Goal: Transaction & Acquisition: Purchase product/service

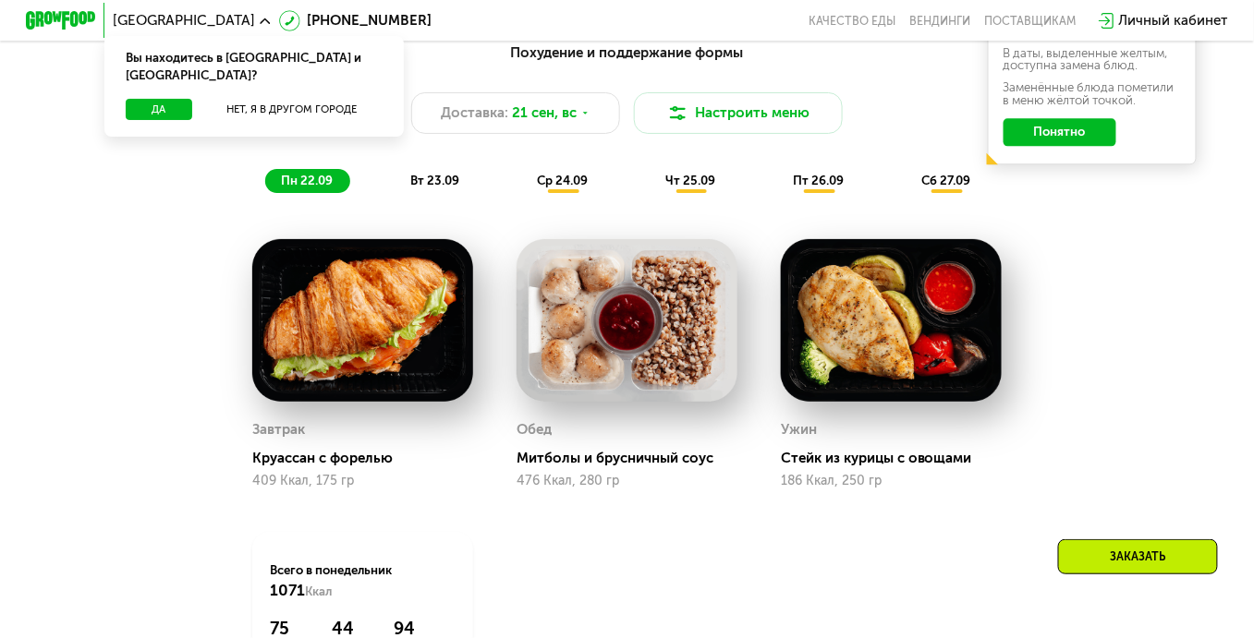
scroll to position [1290, 0]
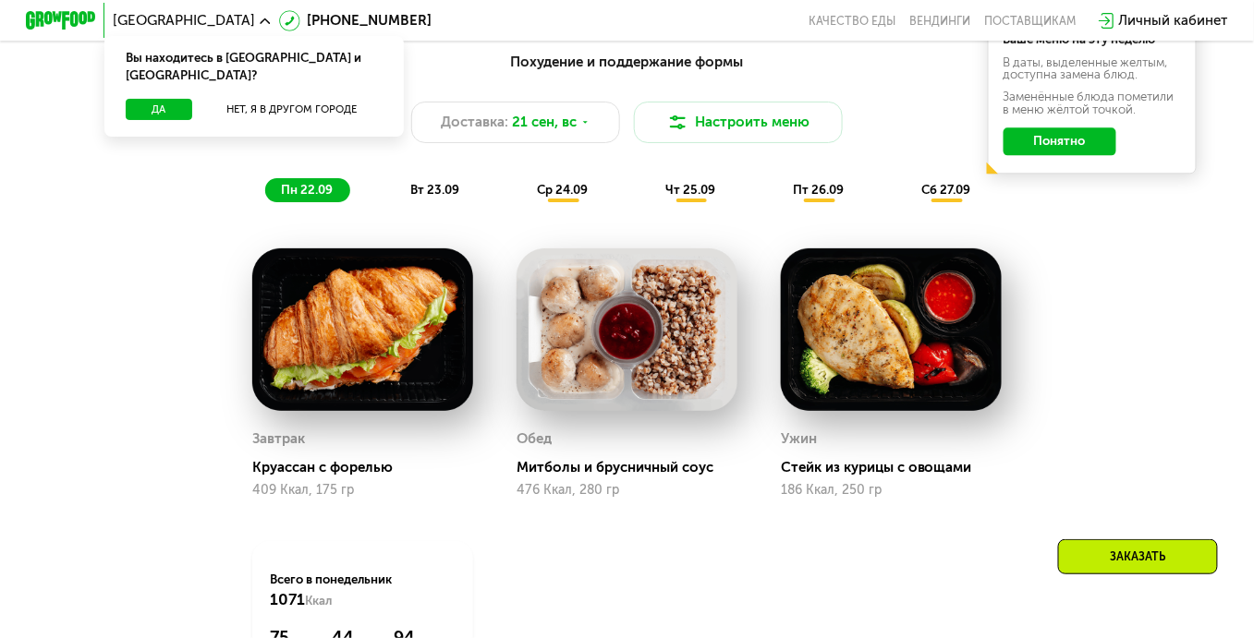
click at [890, 359] on img at bounding box center [891, 329] width 221 height 163
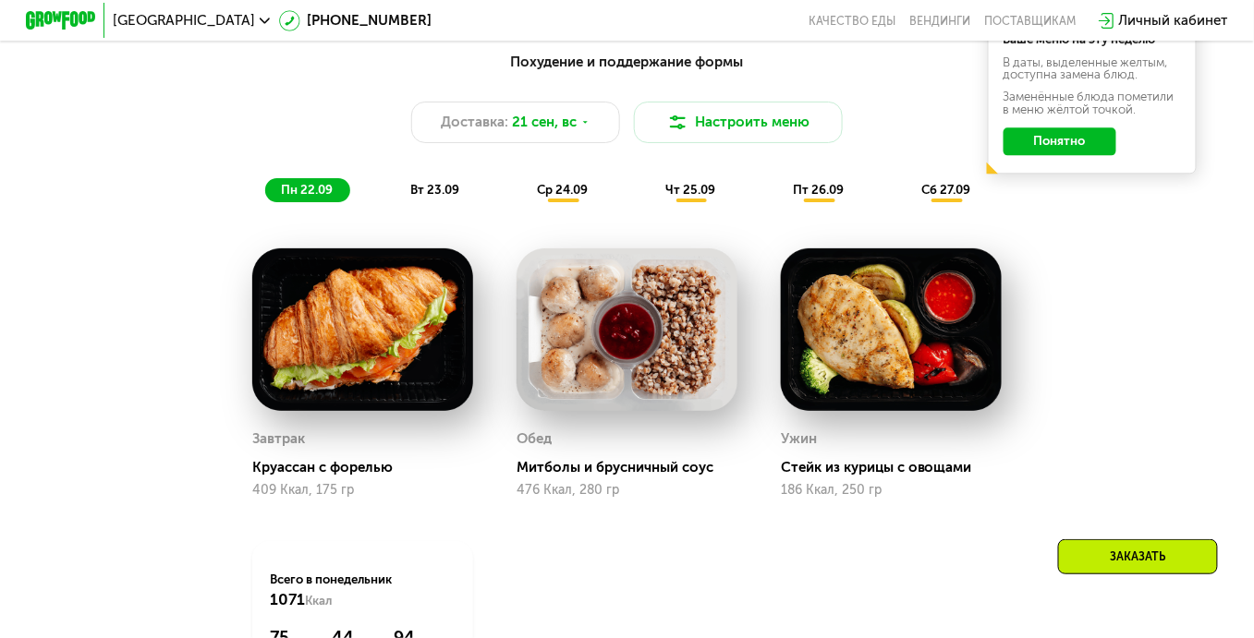
click at [876, 387] on img at bounding box center [891, 329] width 221 height 163
click at [1051, 152] on button "Понятно" at bounding box center [1059, 141] width 113 height 28
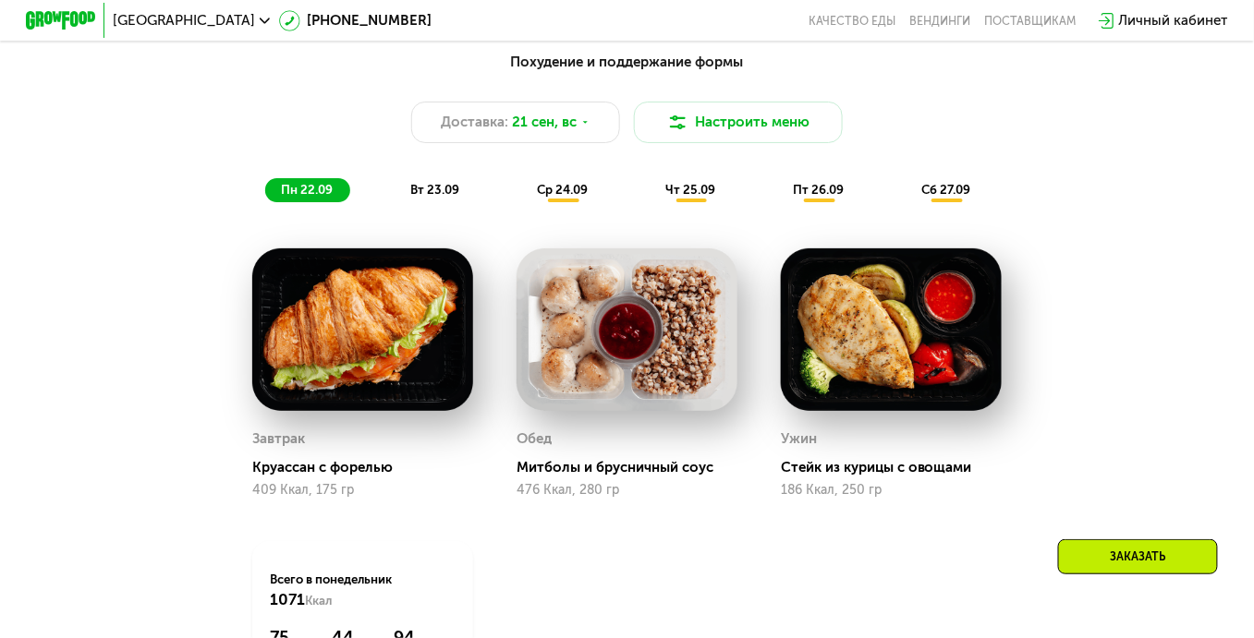
click at [944, 324] on img at bounding box center [891, 329] width 221 height 163
click at [1174, 23] on div "Личный кабинет" at bounding box center [1173, 20] width 109 height 21
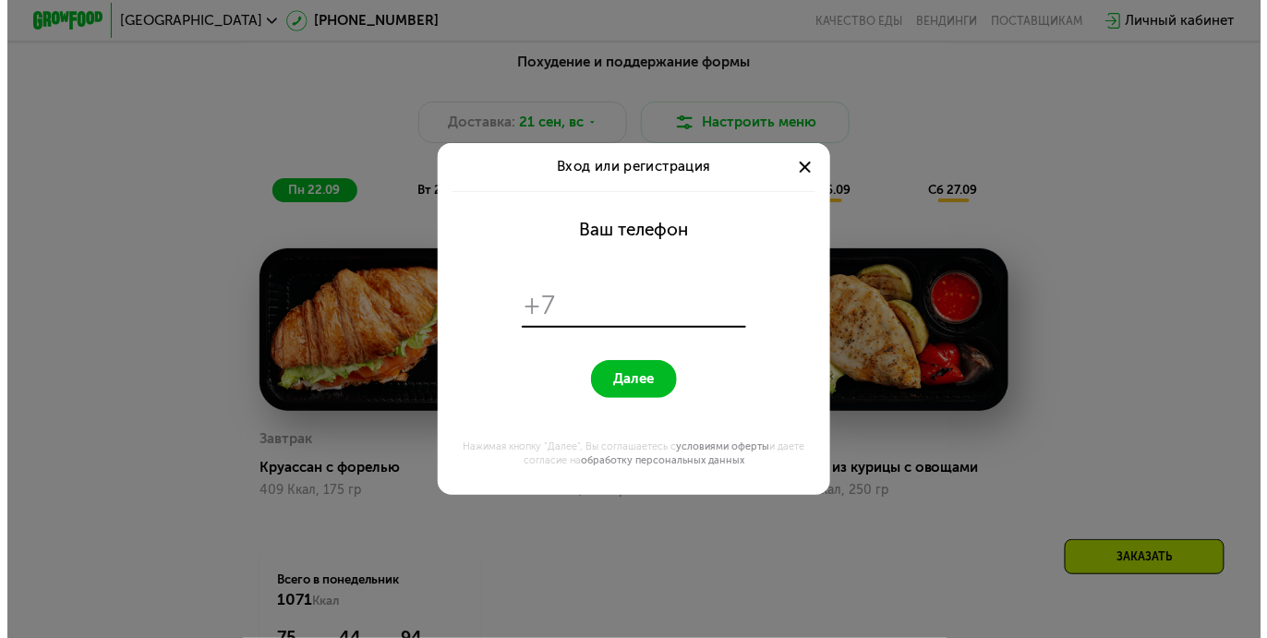
scroll to position [0, 0]
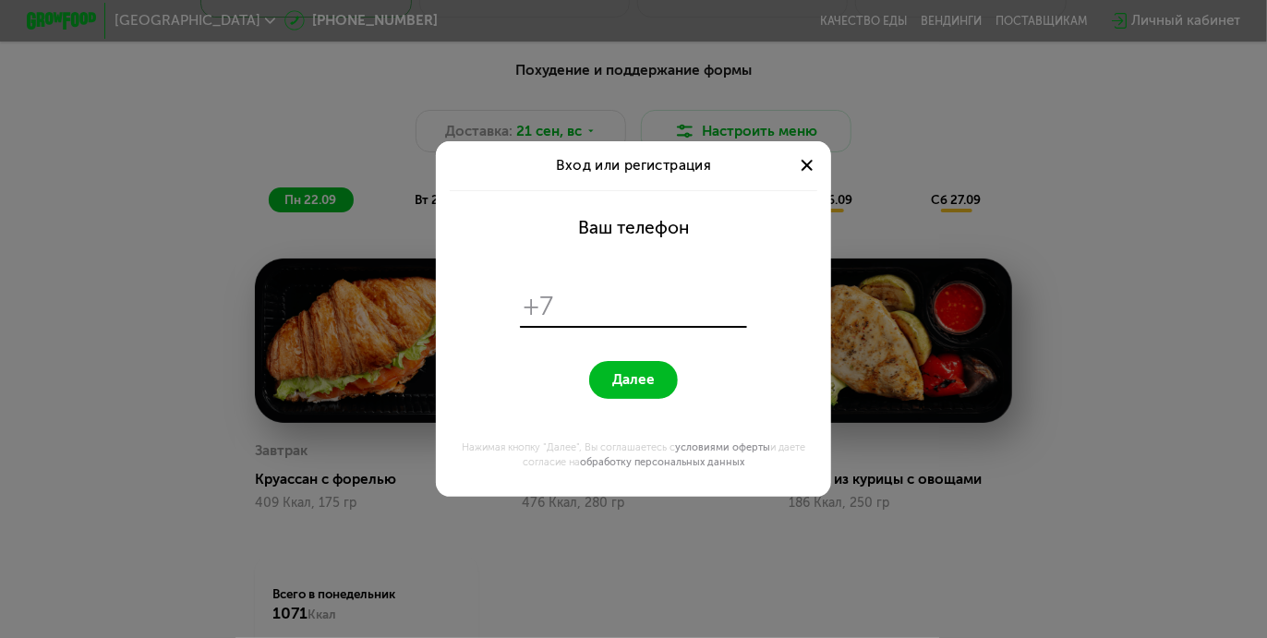
click at [806, 168] on div at bounding box center [806, 165] width 21 height 21
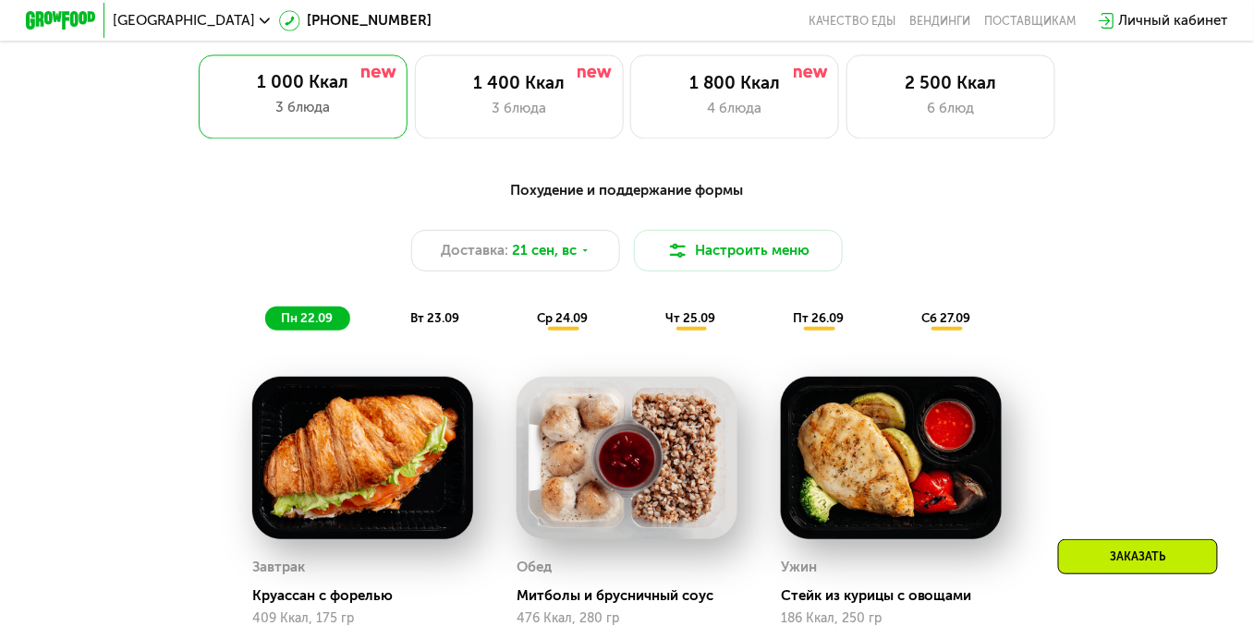
scroll to position [1166, 0]
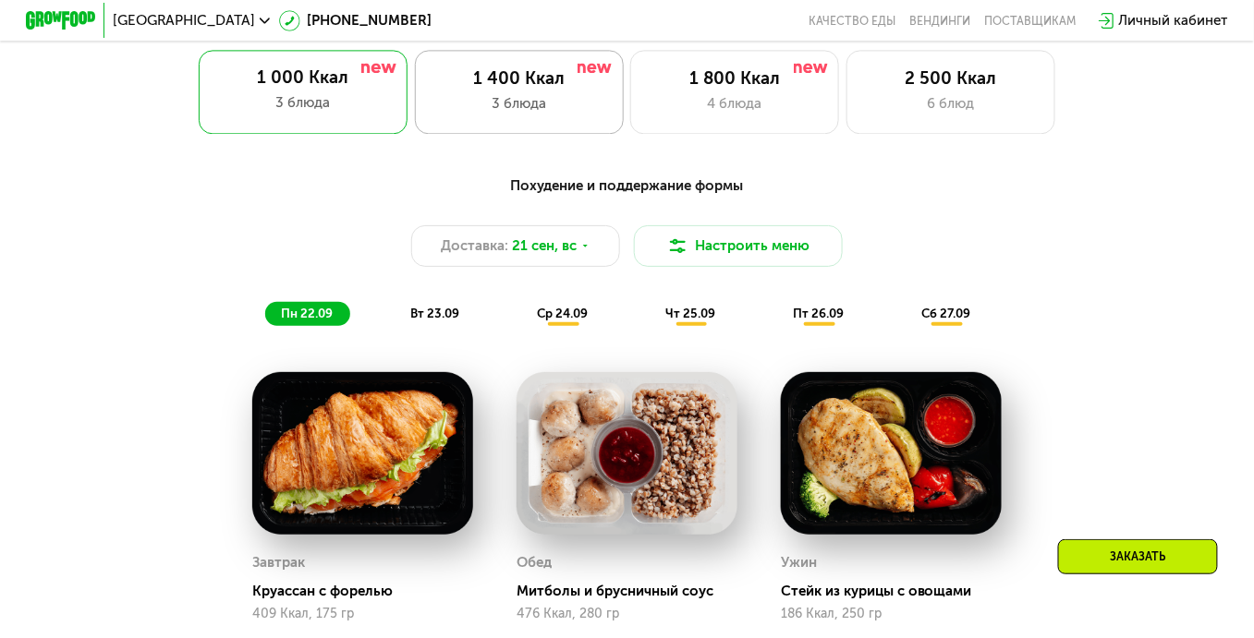
click at [510, 73] on div "1 400 Ккал 3 блюда" at bounding box center [519, 91] width 209 height 83
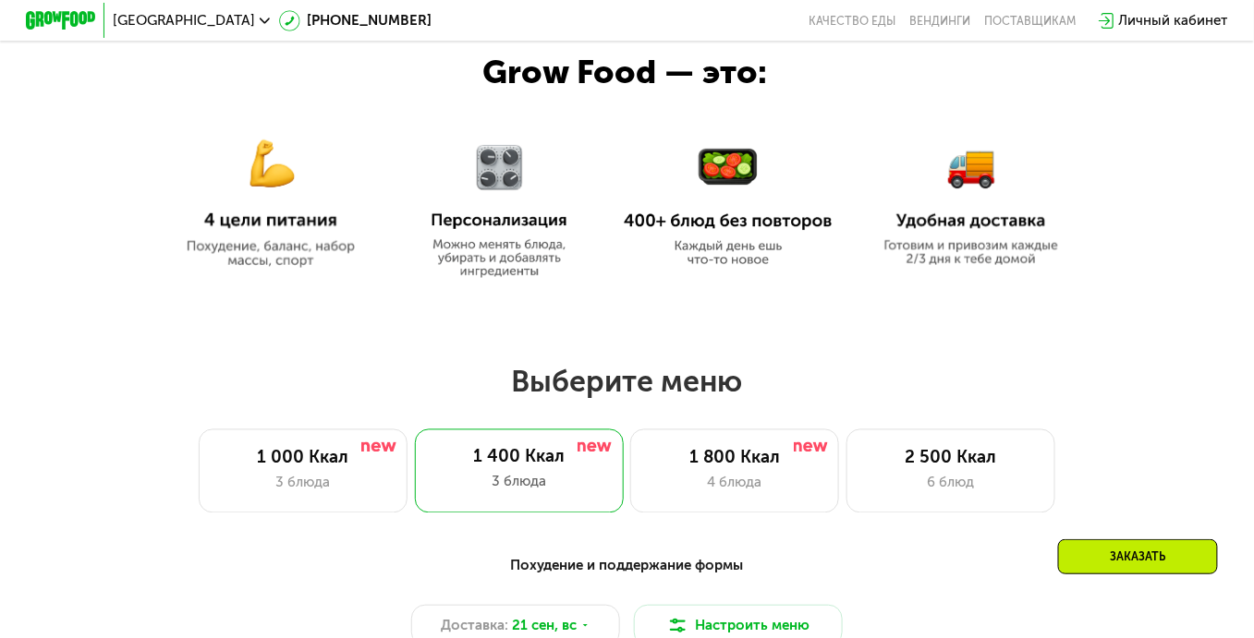
scroll to position [805, 0]
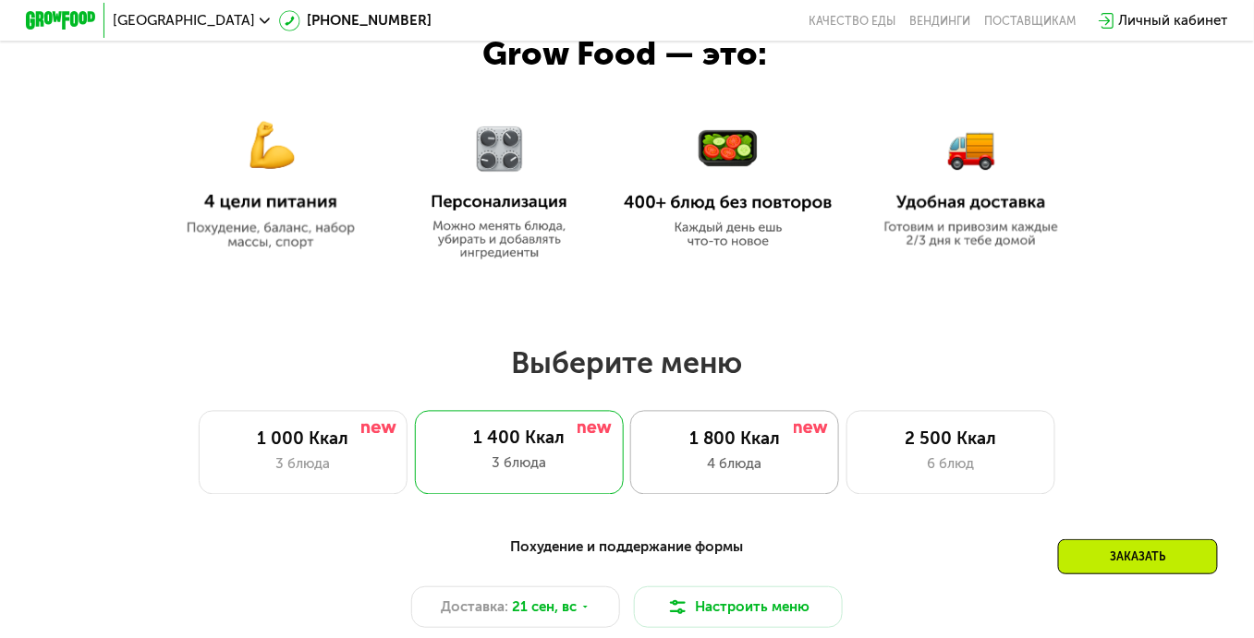
click at [735, 451] on div "1 800 Ккал" at bounding box center [734, 440] width 172 height 21
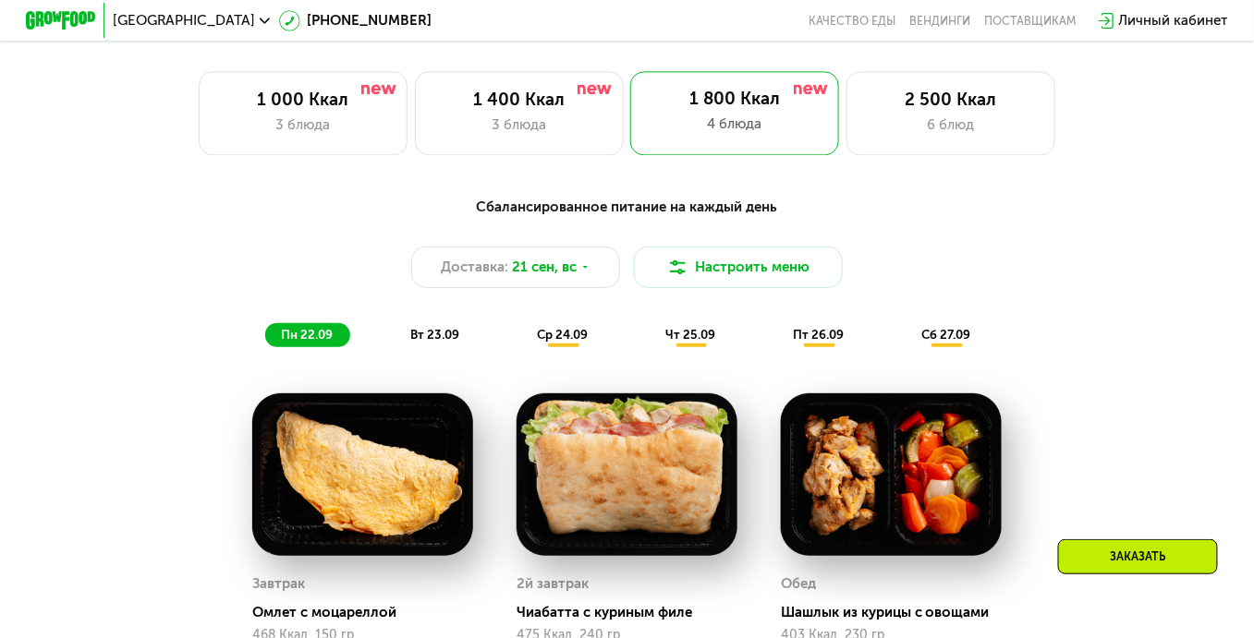
scroll to position [1177, 0]
